Goal: Complete application form: Complete application form

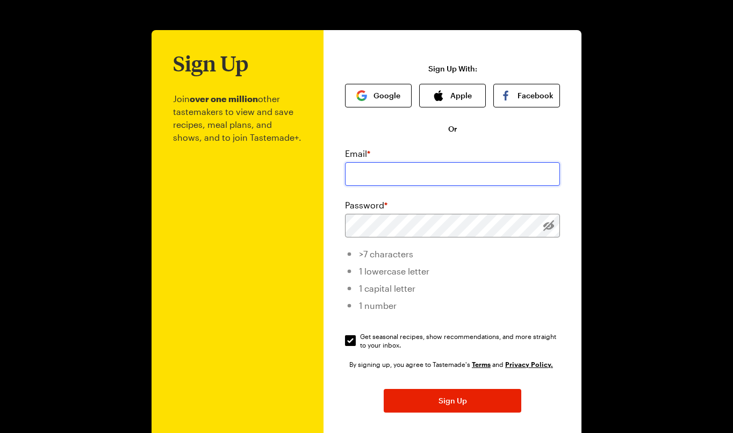
click at [462, 183] on input "email" at bounding box center [452, 174] width 215 height 24
type input "rachelezig@gmail.com"
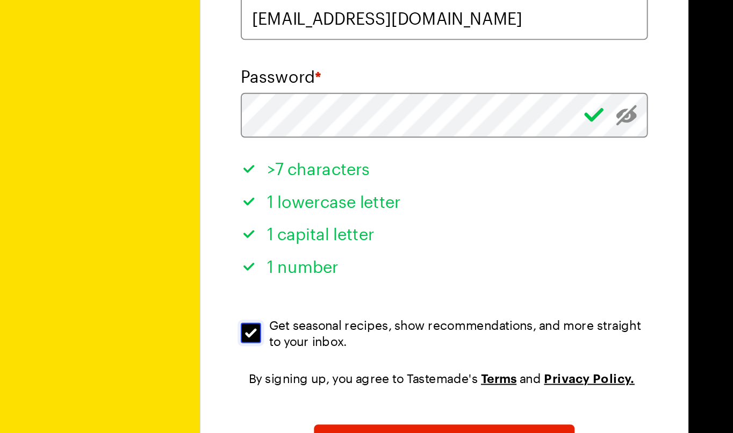
click at [353, 340] on input "Get seasonal recipes, show recommendations, and more straight to your inbox. Ge…" at bounding box center [350, 340] width 11 height 11
checkbox input "true"
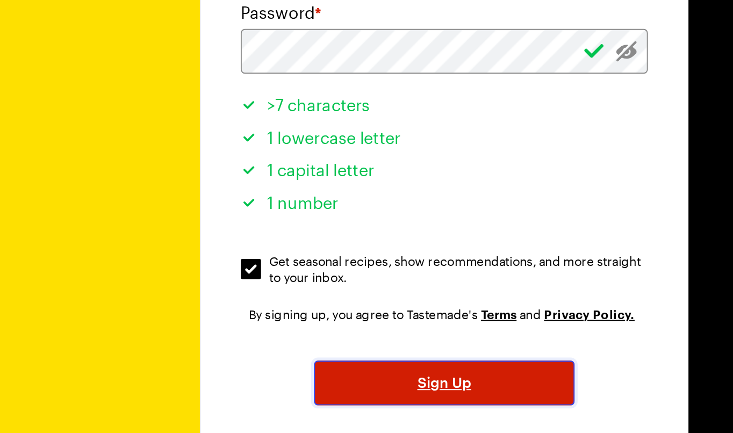
click at [416, 403] on button "Sign Up" at bounding box center [453, 401] width 138 height 24
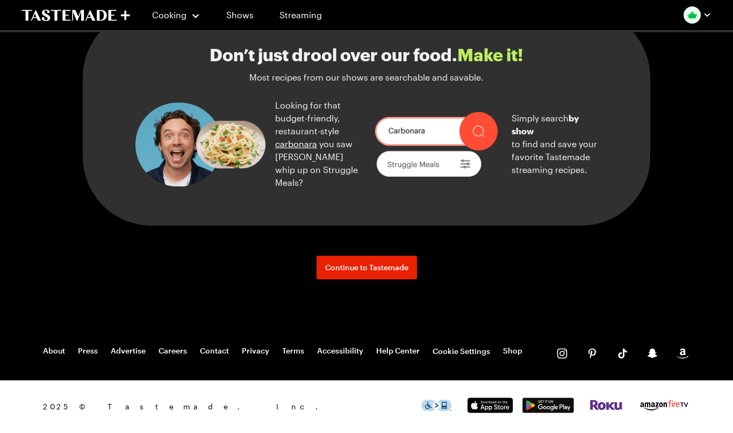
scroll to position [1432, 0]
click at [369, 270] on span "Continue to Tastemade" at bounding box center [366, 267] width 83 height 11
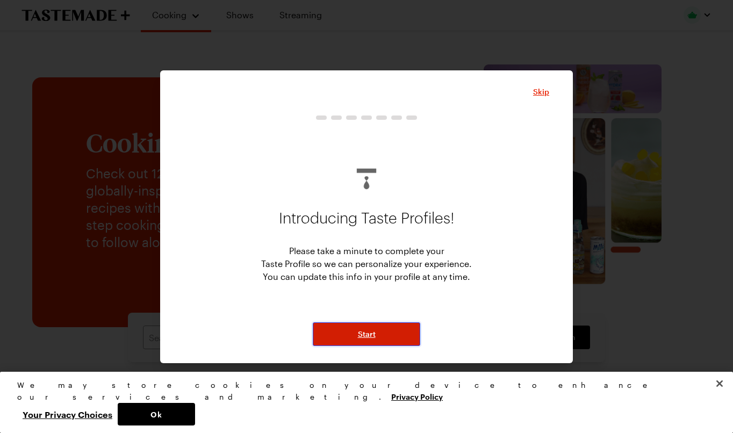
click at [380, 333] on button "Start" at bounding box center [366, 334] width 107 height 24
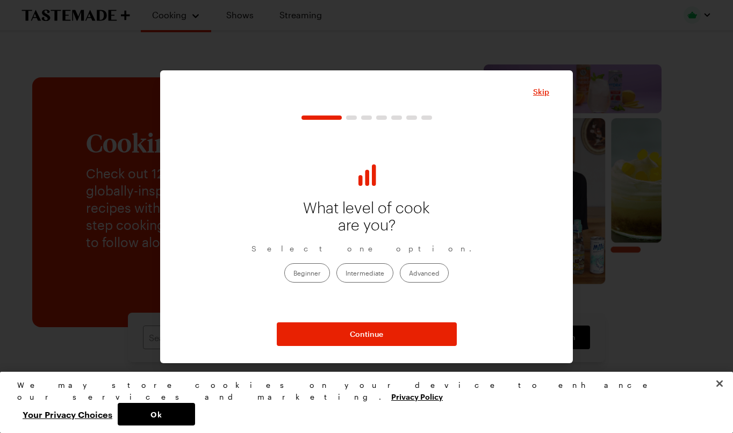
click at [376, 278] on label "Intermediate" at bounding box center [364, 272] width 57 height 19
click at [346, 274] on input "Intermediate" at bounding box center [346, 274] width 0 height 0
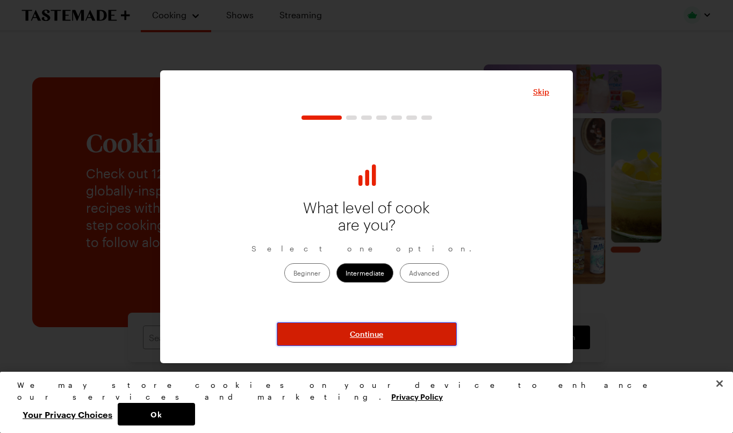
click at [372, 334] on span "Continue" at bounding box center [366, 334] width 33 height 11
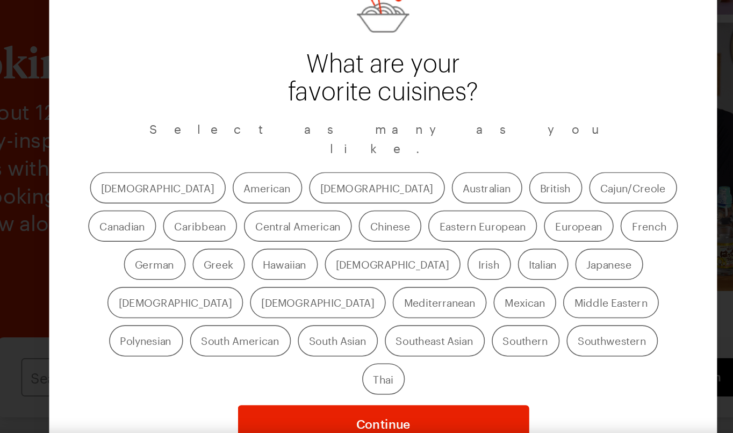
click at [274, 221] on label "American" at bounding box center [295, 220] width 43 height 19
click at [281, 221] on input "American" at bounding box center [281, 221] width 0 height 0
click at [321, 221] on label "[DEMOGRAPHIC_DATA]" at bounding box center [363, 220] width 84 height 19
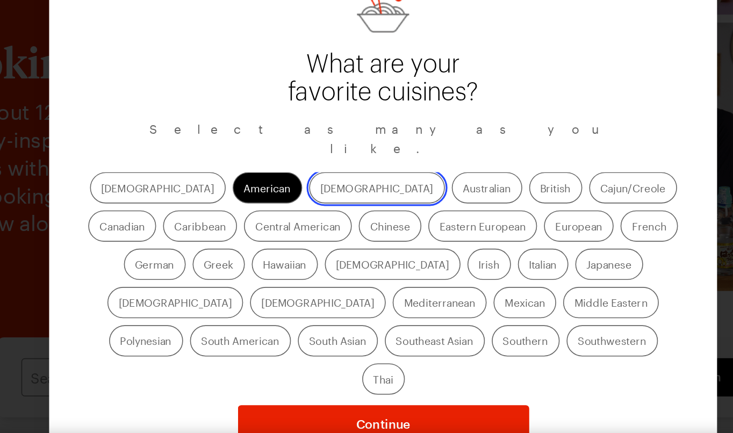
click at [328, 221] on input "[DEMOGRAPHIC_DATA]" at bounding box center [328, 221] width 0 height 0
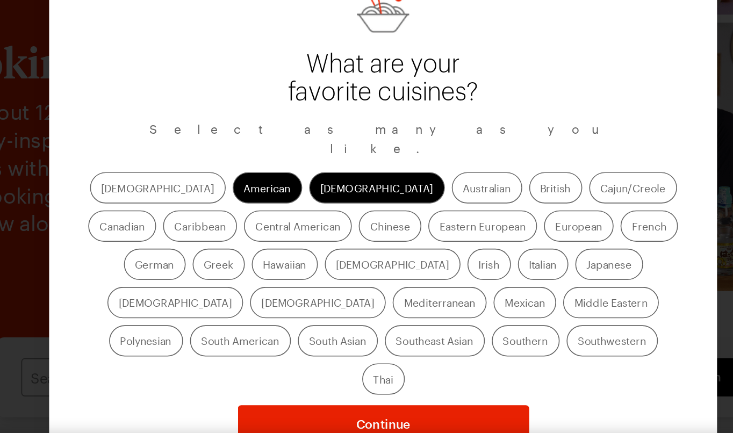
click at [494, 228] on label "Cajun/Creole" at bounding box center [521, 220] width 54 height 19
click at [501, 221] on input "Cajun/Creole" at bounding box center [501, 221] width 0 height 0
click at [351, 250] on label "Chinese" at bounding box center [370, 243] width 39 height 19
click at [358, 245] on input "Chinese" at bounding box center [358, 245] width 0 height 0
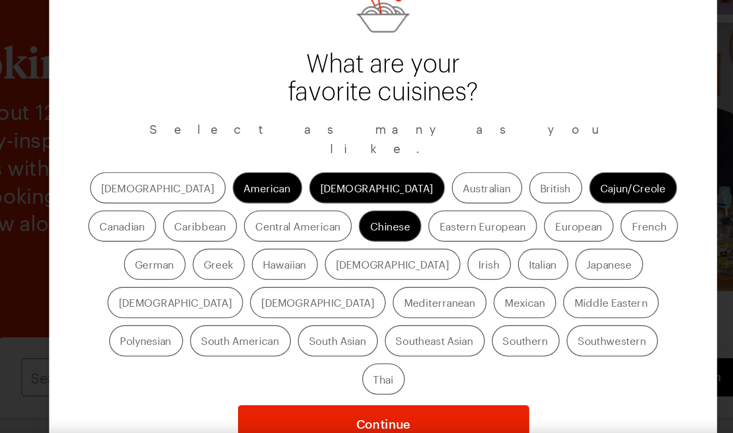
click at [466, 254] on label "European" at bounding box center [487, 243] width 43 height 19
click at [473, 245] on input "European" at bounding box center [473, 245] width 0 height 0
click at [281, 258] on label "Greek" at bounding box center [265, 267] width 32 height 19
click at [256, 269] on input "Greek" at bounding box center [256, 269] width 0 height 0
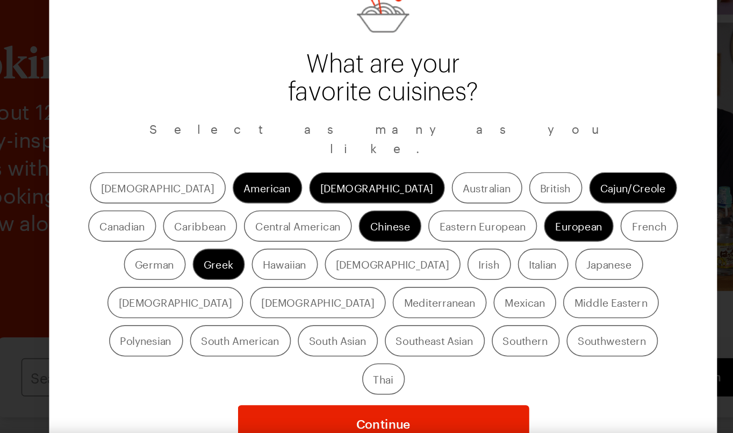
click at [450, 276] on label "Italian" at bounding box center [465, 267] width 31 height 19
click at [457, 269] on input "Italian" at bounding box center [457, 269] width 0 height 0
click at [485, 276] on label "Japanese" at bounding box center [506, 267] width 42 height 19
click at [492, 269] on input "Japanese" at bounding box center [492, 269] width 0 height 0
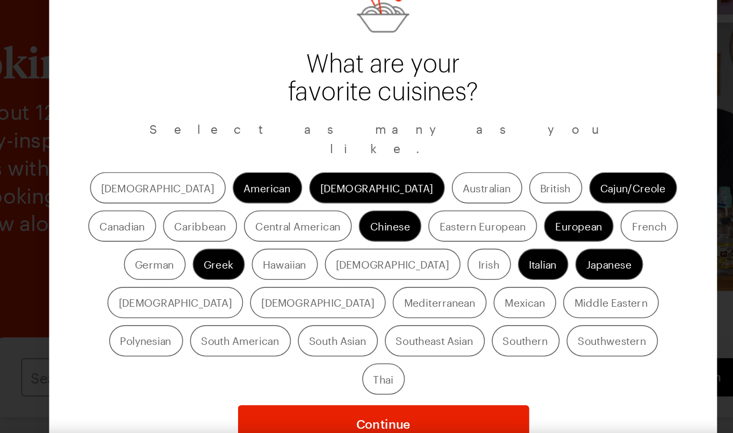
click at [368, 282] on label "[DEMOGRAPHIC_DATA]" at bounding box center [326, 291] width 84 height 19
click at [291, 292] on input "[DEMOGRAPHIC_DATA]" at bounding box center [291, 292] width 0 height 0
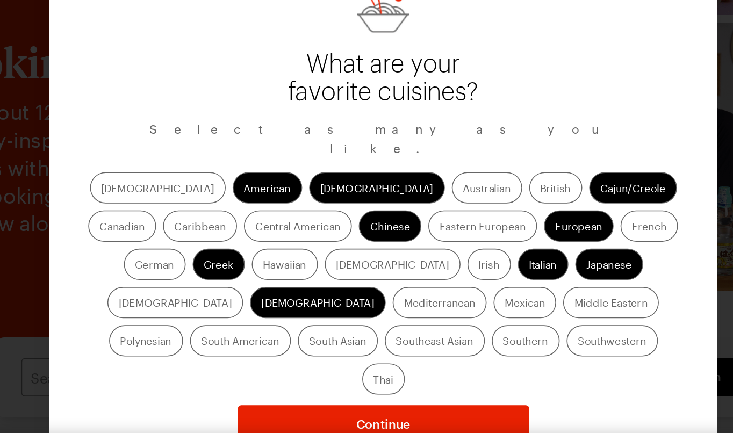
click at [280, 282] on label "[DEMOGRAPHIC_DATA]" at bounding box center [238, 291] width 84 height 19
click at [203, 292] on input "[DEMOGRAPHIC_DATA]" at bounding box center [203, 292] width 0 height 0
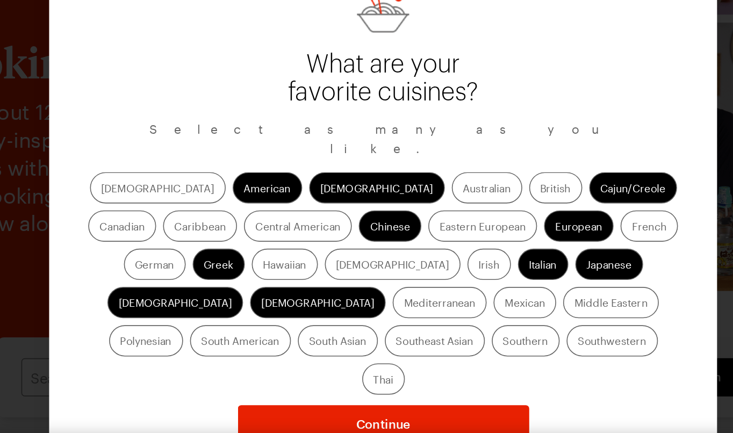
click at [430, 282] on label "Mediterranean" at bounding box center [401, 291] width 58 height 19
click at [379, 292] on input "Mediterranean" at bounding box center [379, 292] width 0 height 0
click at [435, 301] on label "Mexican" at bounding box center [454, 291] width 39 height 19
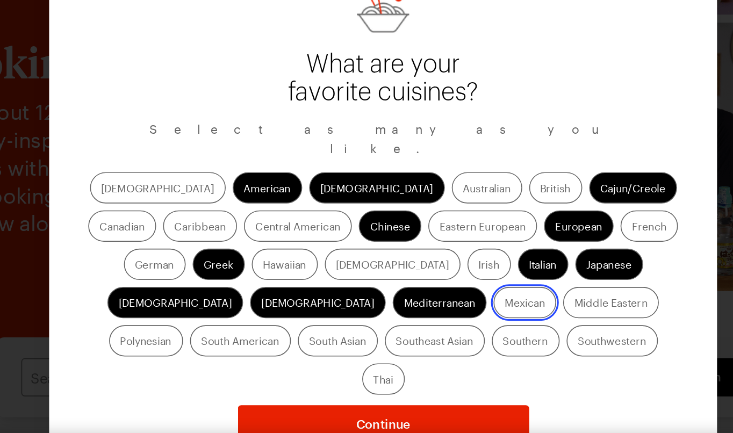
click at [442, 292] on input "Mexican" at bounding box center [442, 292] width 0 height 0
click at [380, 329] on label "Thai" at bounding box center [367, 338] width 26 height 19
click at [361, 340] on input "Thai" at bounding box center [361, 340] width 0 height 0
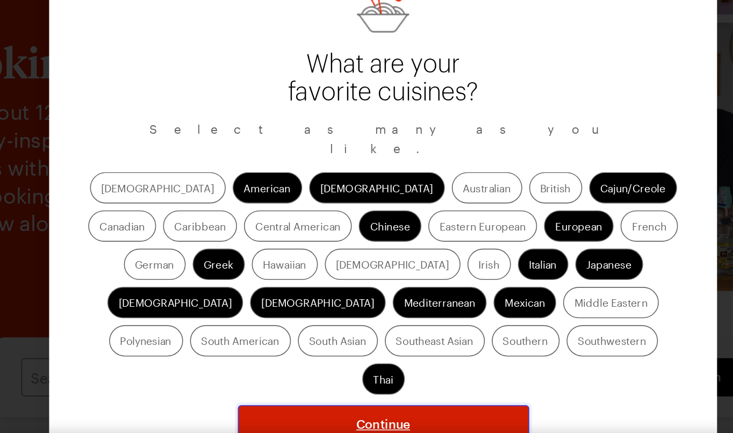
click at [379, 361] on span "Continue" at bounding box center [366, 366] width 33 height 11
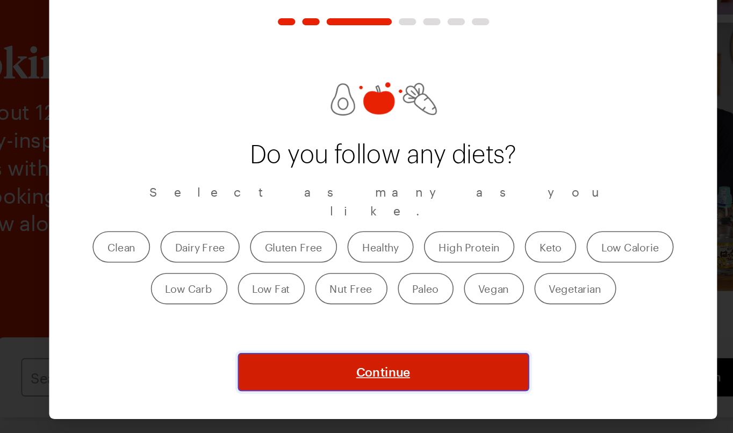
click at [333, 327] on button "Continue" at bounding box center [367, 334] width 180 height 24
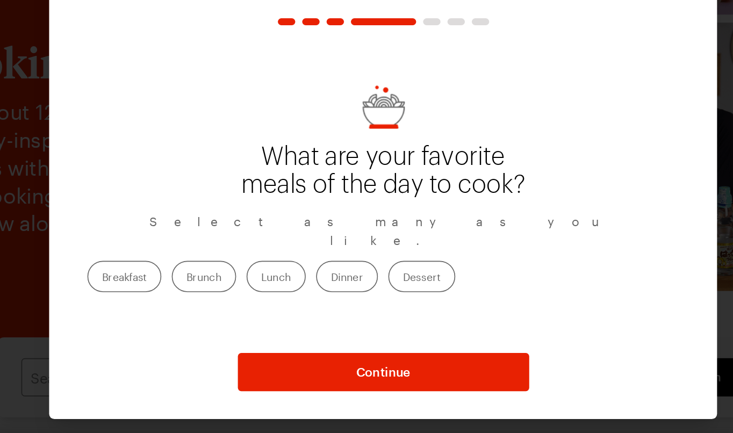
click at [276, 272] on label "Brunch" at bounding box center [256, 274] width 40 height 19
click at [245, 276] on input "Brunch" at bounding box center [245, 276] width 0 height 0
click at [363, 274] on label "Dinner" at bounding box center [344, 274] width 38 height 19
click at [334, 276] on input "Dinner" at bounding box center [334, 276] width 0 height 0
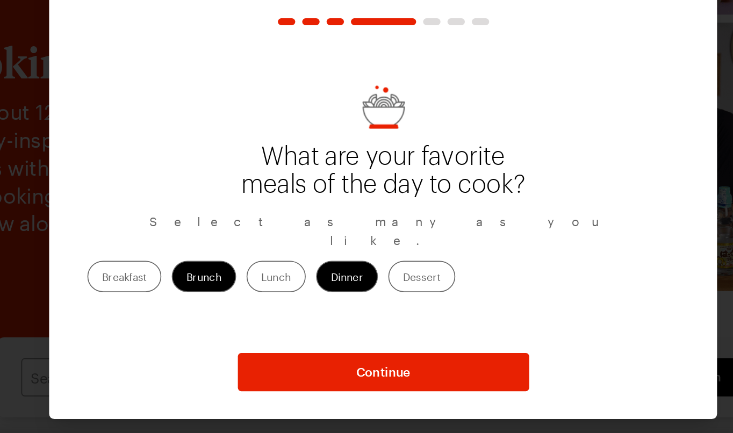
click at [411, 269] on label "Dessert" at bounding box center [390, 274] width 41 height 19
click at [379, 276] on input "Dessert" at bounding box center [379, 276] width 0 height 0
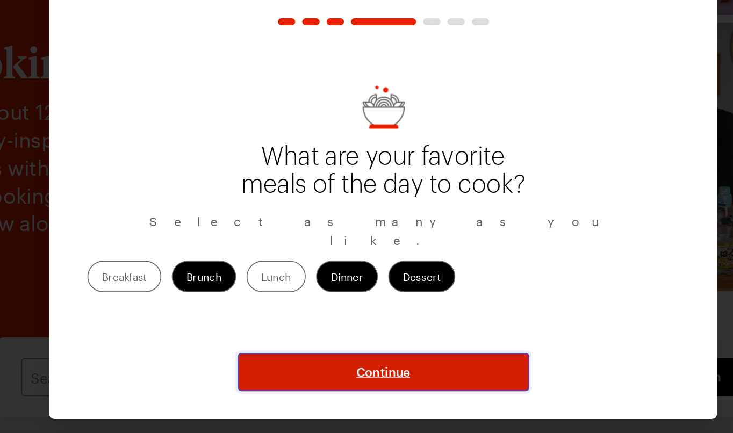
click at [385, 325] on button "Continue" at bounding box center [367, 334] width 180 height 24
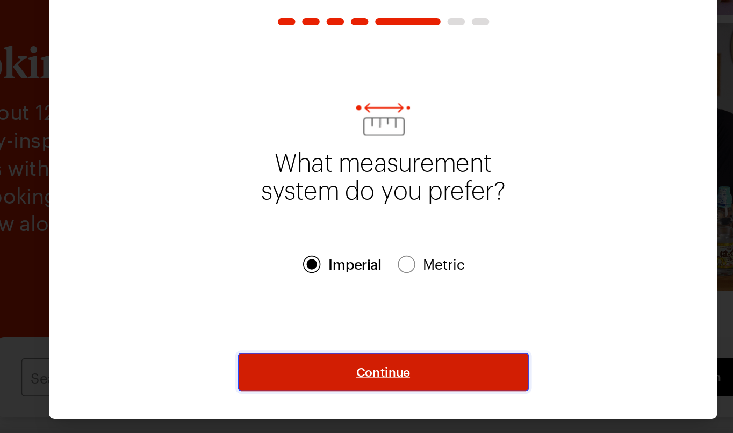
click at [373, 324] on button "Continue" at bounding box center [367, 334] width 180 height 24
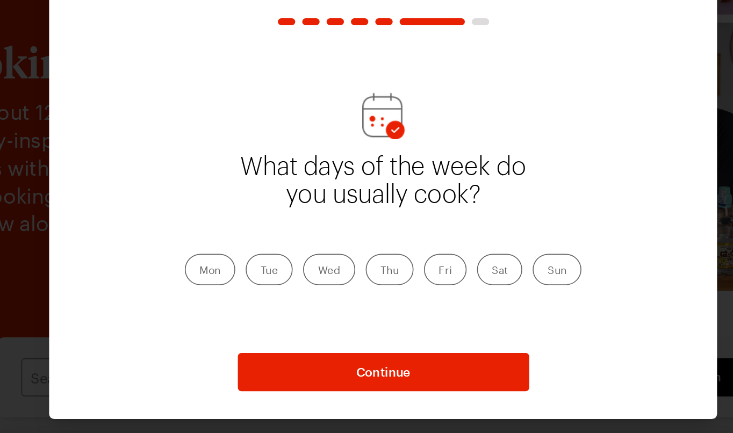
click at [263, 273] on label "Mon" at bounding box center [259, 270] width 31 height 19
click at [253, 272] on input "Mon" at bounding box center [253, 272] width 0 height 0
click at [300, 273] on label "Tue" at bounding box center [296, 270] width 29 height 19
click at [291, 272] on input "Tue" at bounding box center [291, 272] width 0 height 0
click at [335, 274] on label "Wed" at bounding box center [333, 270] width 32 height 19
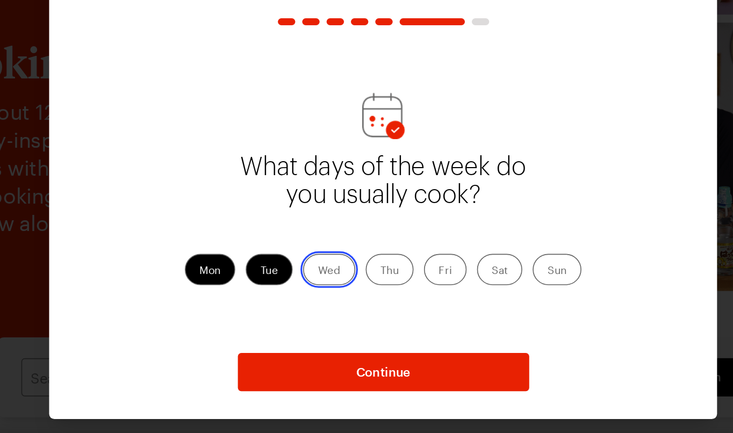
click at [326, 272] on input "Wed" at bounding box center [326, 272] width 0 height 0
click at [373, 276] on label "Thu" at bounding box center [371, 270] width 30 height 19
click at [365, 272] on input "Thu" at bounding box center [365, 272] width 0 height 0
click at [479, 269] on label "Sun" at bounding box center [474, 270] width 30 height 19
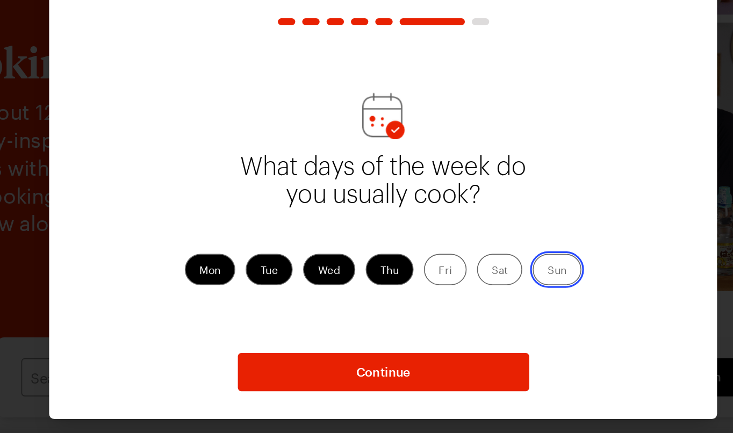
click at [468, 272] on input "Sun" at bounding box center [468, 272] width 0 height 0
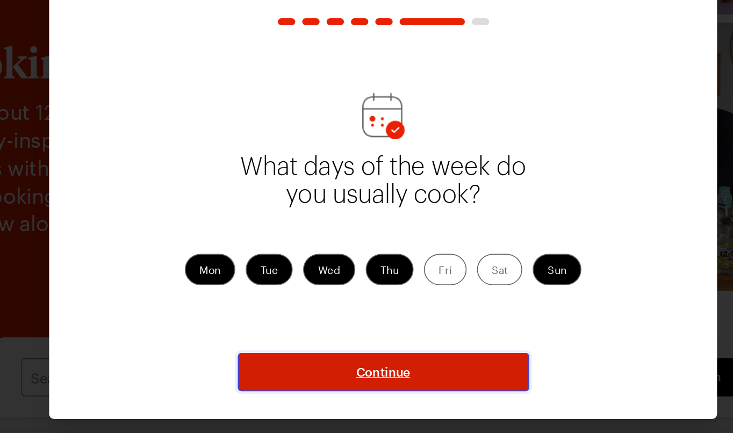
click at [414, 328] on button "Continue" at bounding box center [367, 334] width 180 height 24
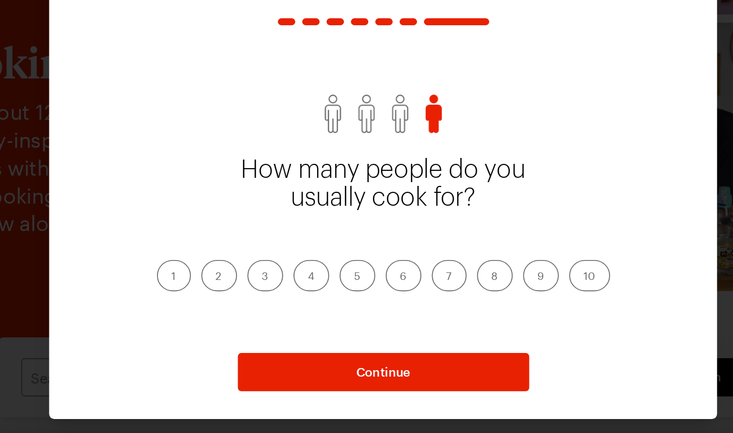
click at [265, 276] on label "2" at bounding box center [265, 274] width 22 height 19
click at [263, 276] on input "2" at bounding box center [263, 276] width 0 height 0
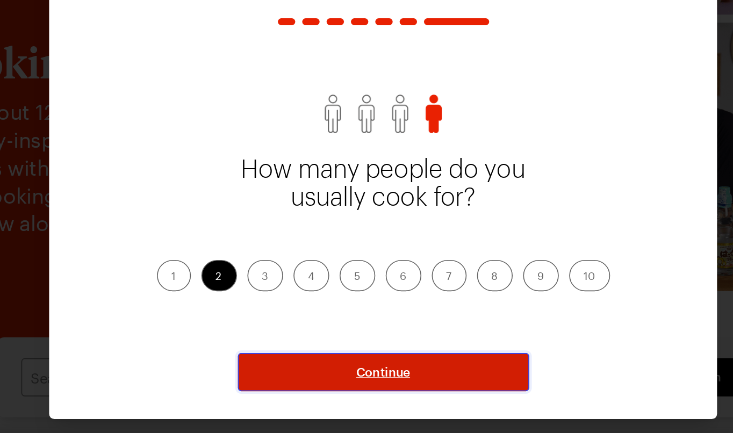
click at [337, 330] on button "Continue" at bounding box center [367, 334] width 180 height 24
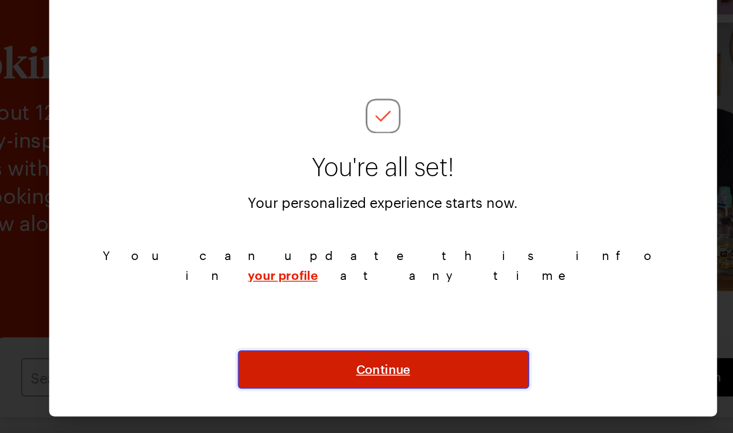
click at [358, 331] on span "Continue" at bounding box center [366, 332] width 33 height 11
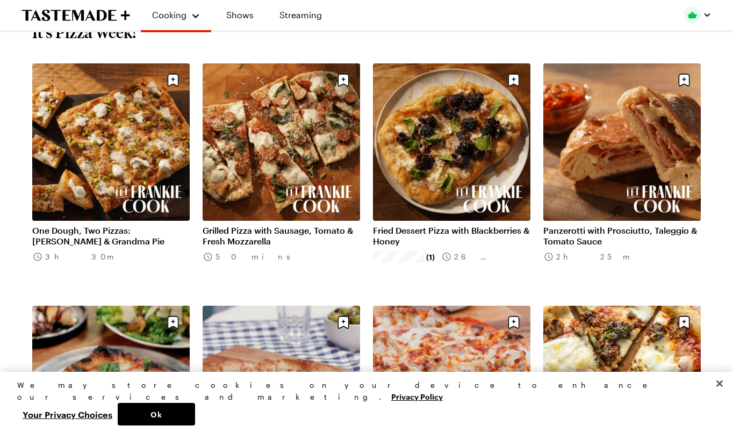
scroll to position [362, 0]
